Goal: Information Seeking & Learning: Find specific fact

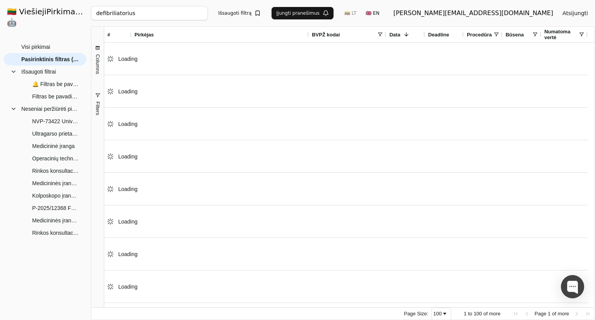
click at [147, 14] on input "defibriliatorius" at bounding box center [149, 13] width 116 height 14
paste input "3586636"
type input "3586636"
click at [277, 15] on button "Ieškoti" at bounding box center [275, 13] width 30 height 14
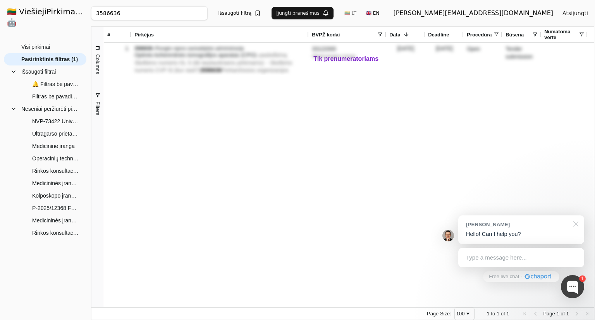
click at [578, 224] on div at bounding box center [574, 223] width 19 height 16
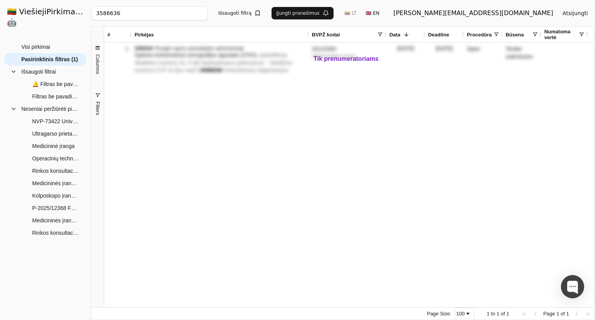
click at [207, 16] on input "3586636" at bounding box center [149, 13] width 116 height 14
click at [207, 12] on input "3586636" at bounding box center [149, 13] width 116 height 14
click at [140, 5] on div "Ieškoti 🇱🇹 LT 🇬🇧 EN [EMAIL_ADDRESS][DOMAIN_NAME] Atsijungti" at bounding box center [342, 13] width 503 height 26
click at [139, 14] on input "search" at bounding box center [173, 13] width 165 height 14
paste input "3942575"
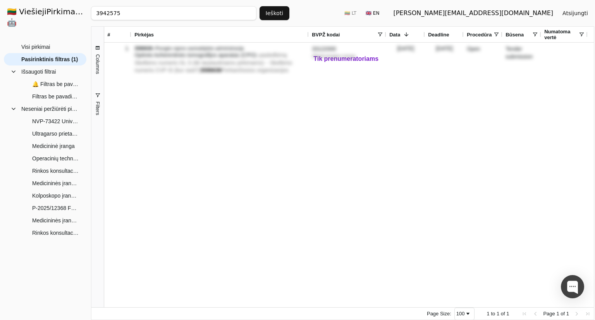
click at [281, 12] on button "Ieškoti" at bounding box center [275, 13] width 30 height 14
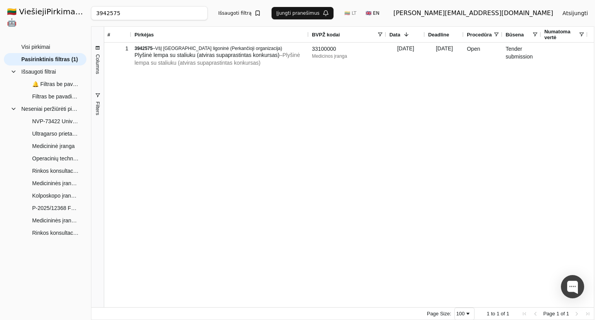
click at [287, 172] on div "1 3942575 – VšĮ Klaipėdos universiteto ligoninė (Perkančioji organizacija) Plyš…" at bounding box center [346, 175] width 484 height 265
click at [177, 20] on div "3942575 Ieškoti Išsaugoti filtrą Įjungti pranešimus 🇱🇹 LT 🇬🇧 EN [PERSON_NAME][E…" at bounding box center [342, 13] width 503 height 26
click at [179, 10] on input "3942575" at bounding box center [149, 13] width 116 height 14
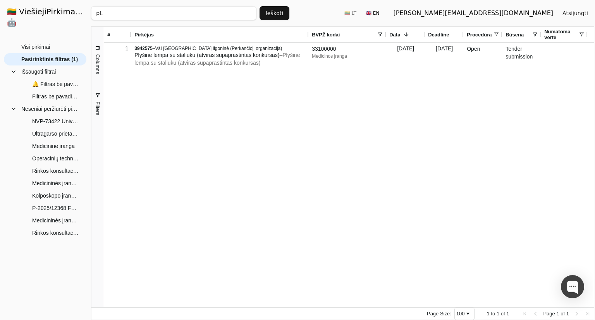
type input "p"
click at [189, 12] on input "search" at bounding box center [173, 13] width 165 height 14
paste input "Optinės koherentinės tomografijos aparatas"
type input "Optinės koherentinės tomografijos aparatas"
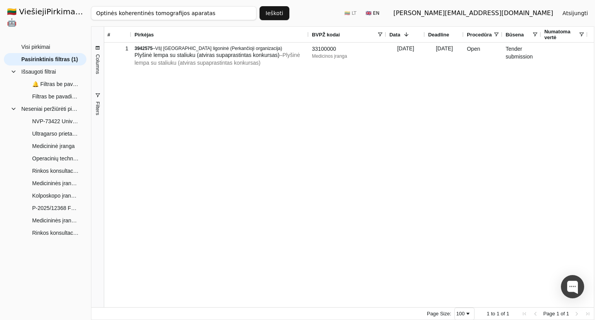
click at [291, 15] on div "Optinės koherentinės tomografijos aparatas Ieškoti 🇱🇹 LT 🇬🇧 EN [EMAIL_ADDRESS][…" at bounding box center [342, 13] width 503 height 26
click at [286, 16] on button "Ieškoti" at bounding box center [275, 13] width 30 height 14
